Goal: Task Accomplishment & Management: Complete application form

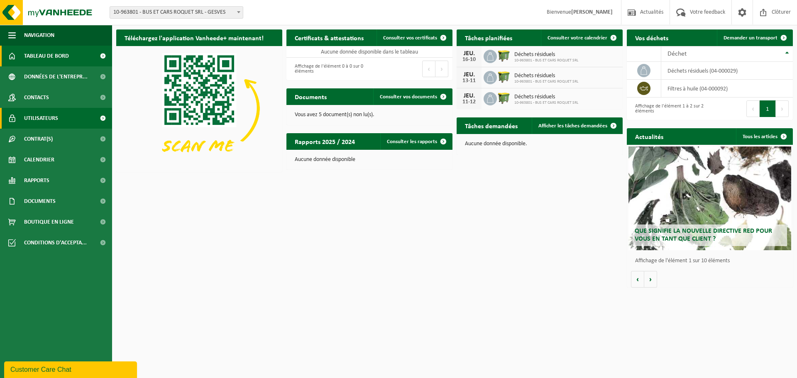
click at [51, 121] on span "Utilisateurs" at bounding box center [41, 118] width 34 height 21
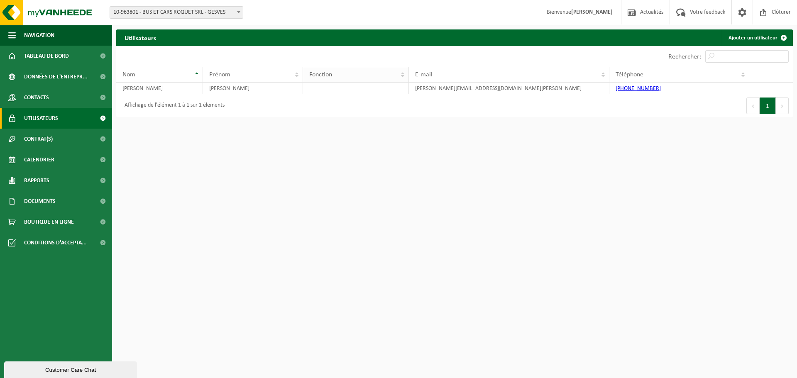
click at [403, 76] on th "Fonction" at bounding box center [356, 75] width 106 height 16
click at [769, 39] on link "Ajouter un utilisateur" at bounding box center [756, 37] width 70 height 17
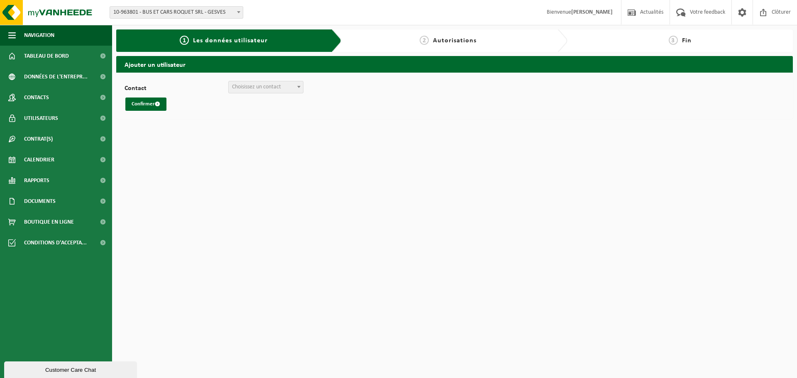
click at [299, 85] on span at bounding box center [299, 86] width 8 height 11
select select "0"
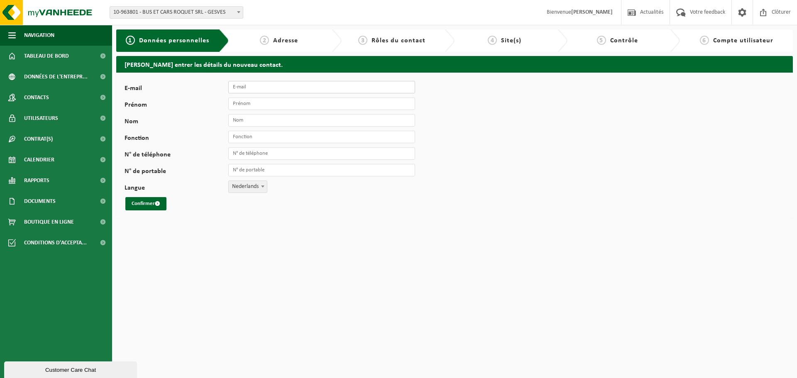
click at [274, 88] on input "E-mail" at bounding box center [321, 87] width 187 height 12
click at [251, 87] on input "service" at bounding box center [321, 87] width 187 height 12
type input "s"
paste input "[EMAIL_ADDRESS][PERSON_NAME][DOMAIN_NAME]"
type input "[EMAIL_ADDRESS][PERSON_NAME][DOMAIN_NAME]"
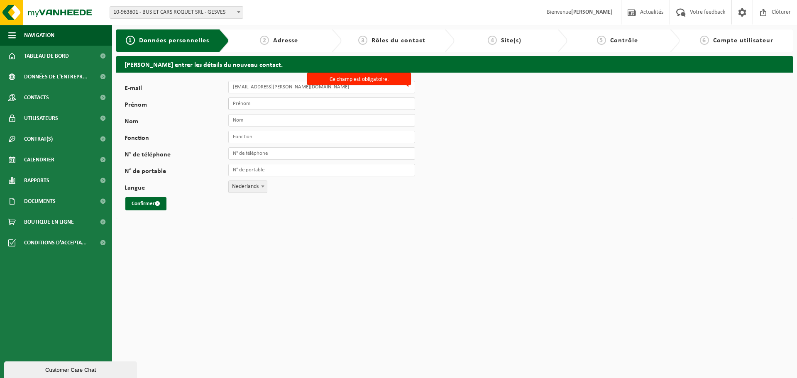
click at [263, 104] on input "Prénom" at bounding box center [321, 103] width 187 height 12
type input "Anthony"
type input "Roquet"
type input "Responsable technique"
click at [264, 153] on input "N° de téléphone" at bounding box center [321, 153] width 187 height 12
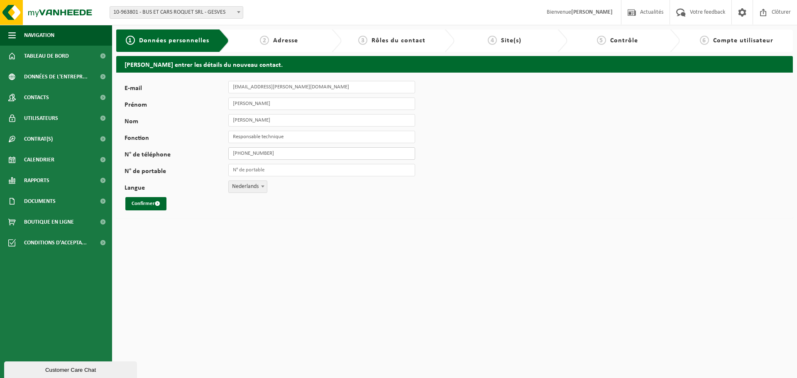
type input "[PHONE_NUMBER]"
click at [272, 169] on input "N° de portable" at bounding box center [321, 170] width 187 height 12
type input "[PHONE_NUMBER]"
click at [265, 185] on span at bounding box center [262, 186] width 8 height 11
select select "1"
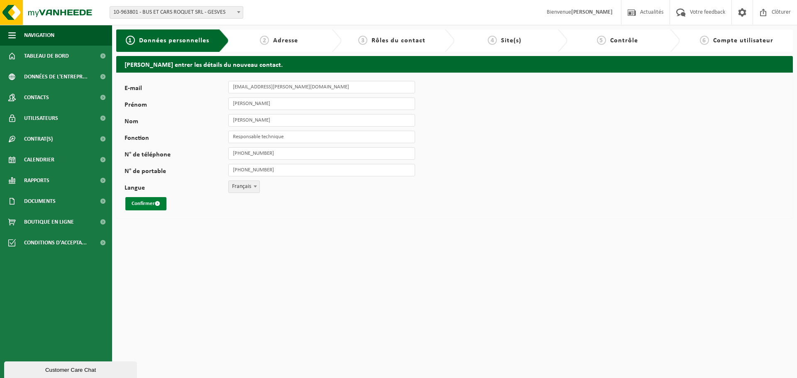
click at [135, 203] on button "Confirmer" at bounding box center [145, 203] width 41 height 13
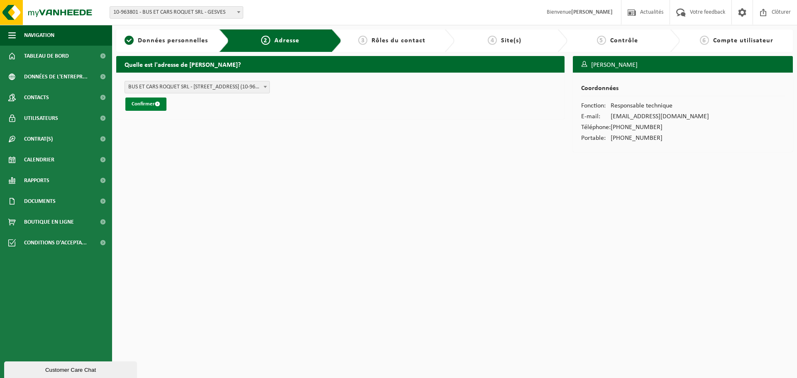
click at [151, 104] on button "Confirmer" at bounding box center [145, 103] width 41 height 13
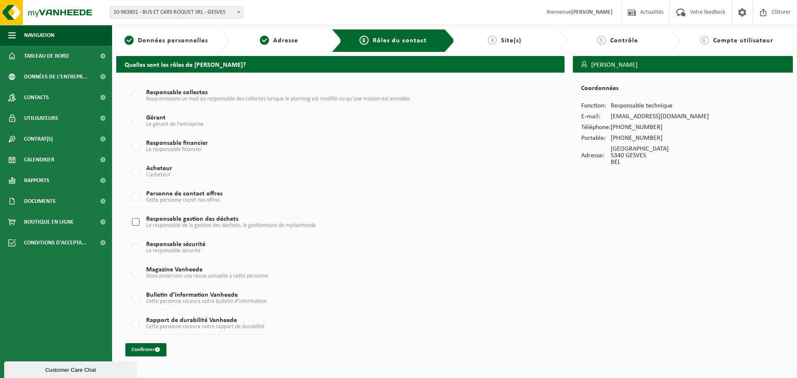
click at [137, 223] on label "Responsable gestion des déchets Le responsable de la gestion des déchets, le ge…" at bounding box center [322, 222] width 384 height 12
click at [129, 212] on input "Responsable gestion des déchets Le responsable de la gestion des déchets, le ge…" at bounding box center [129, 212] width 0 height 0
checkbox input "true"
click at [147, 349] on button "Confirmer" at bounding box center [145, 349] width 41 height 13
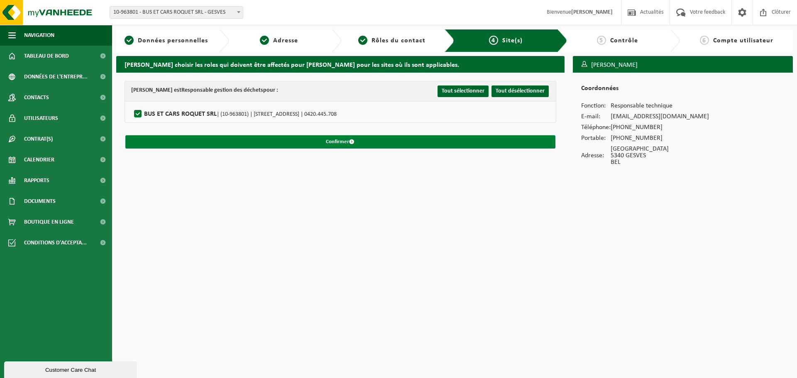
click at [339, 141] on button "Confirmer" at bounding box center [340, 141] width 430 height 13
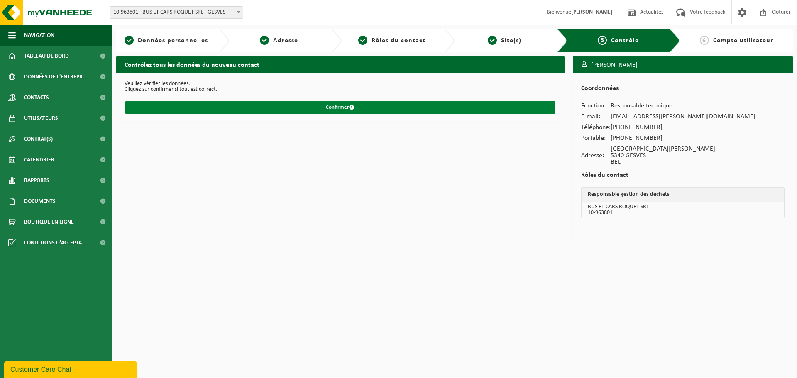
click at [342, 108] on button "Confirmer" at bounding box center [340, 107] width 430 height 13
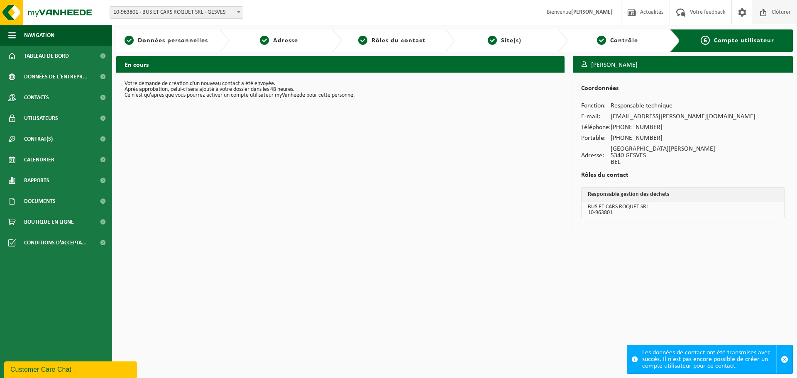
click at [779, 14] on span "Clôturer" at bounding box center [780, 12] width 23 height 24
